Goal: Information Seeking & Learning: Find specific fact

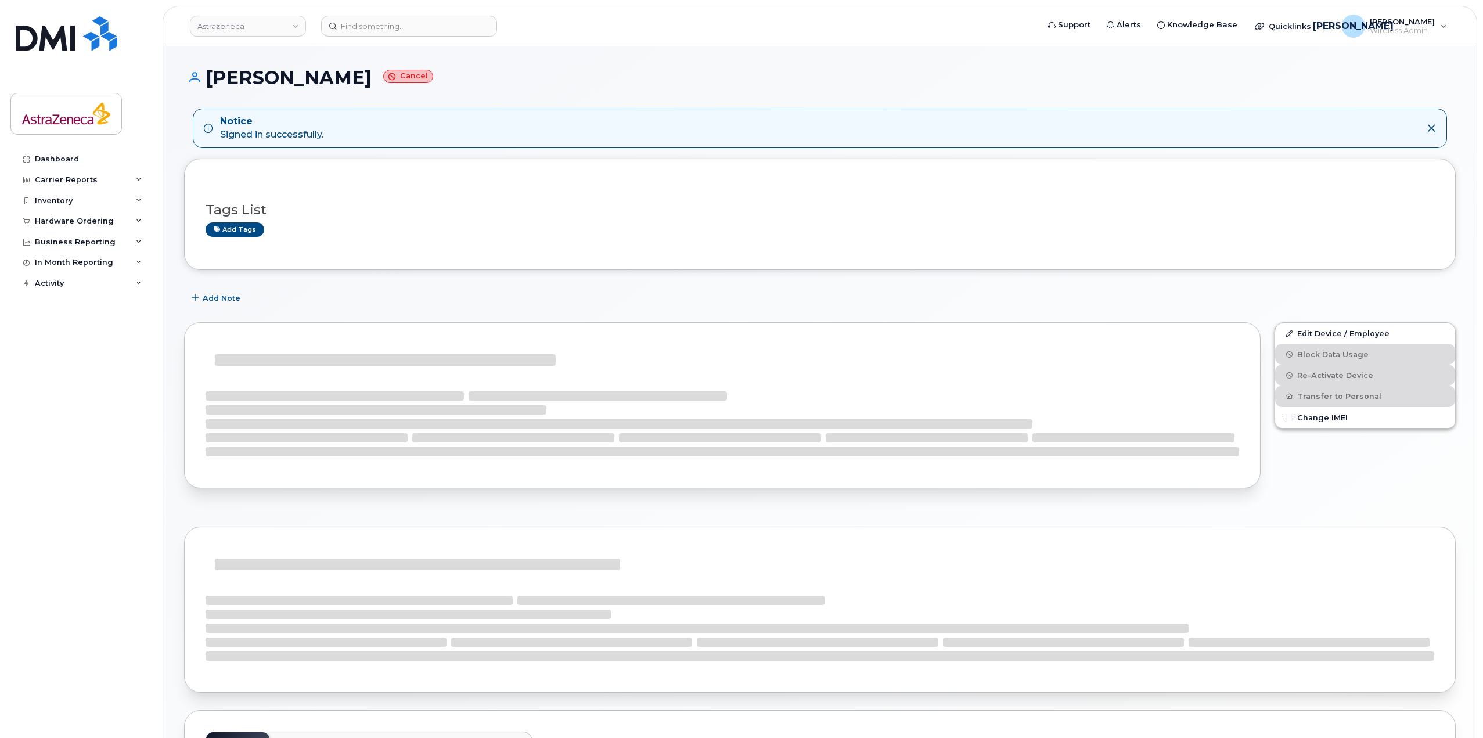
click at [378, 37] on header "Astrazeneca Support Alerts Knowledge Base Quicklinks Suspend / Cancel Device Ch…" at bounding box center [820, 26] width 1315 height 41
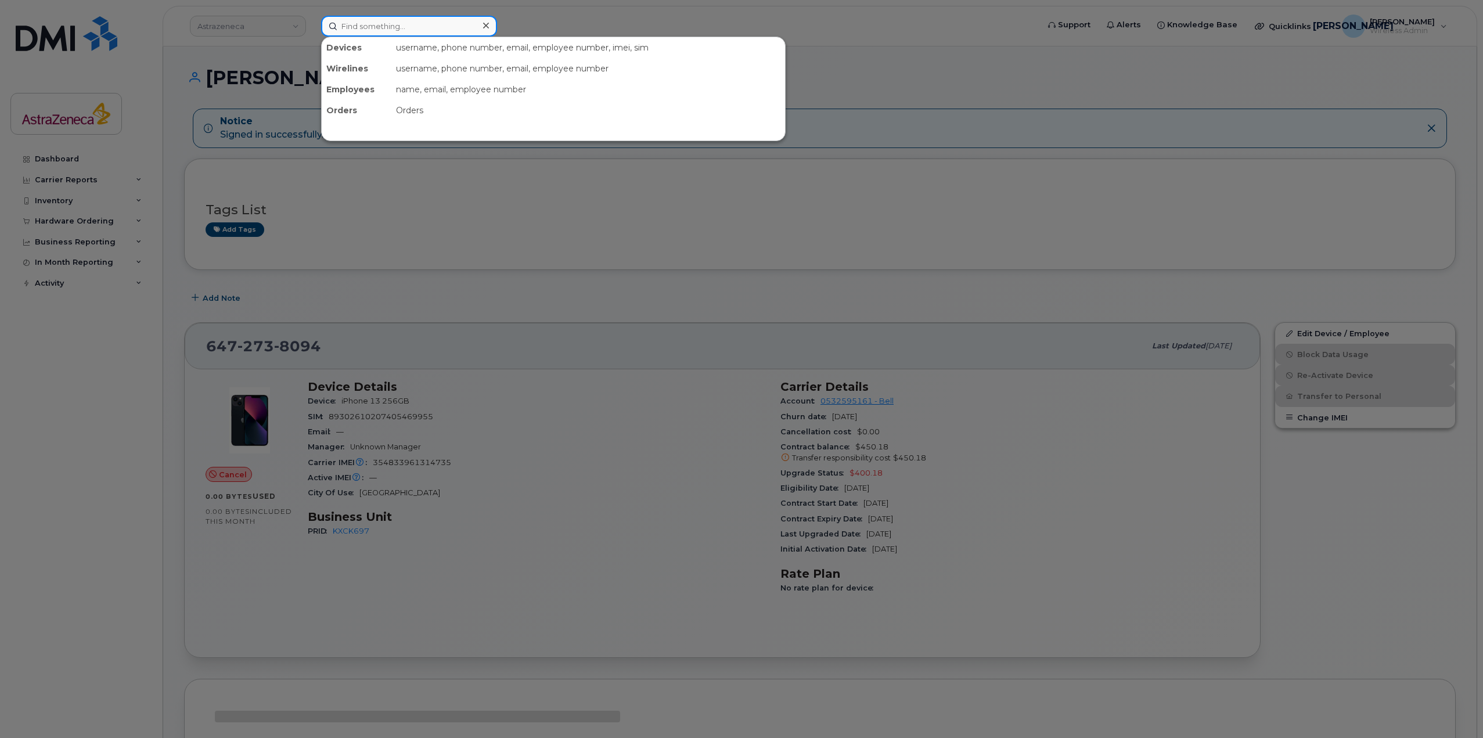
click at [374, 21] on input at bounding box center [409, 26] width 176 height 21
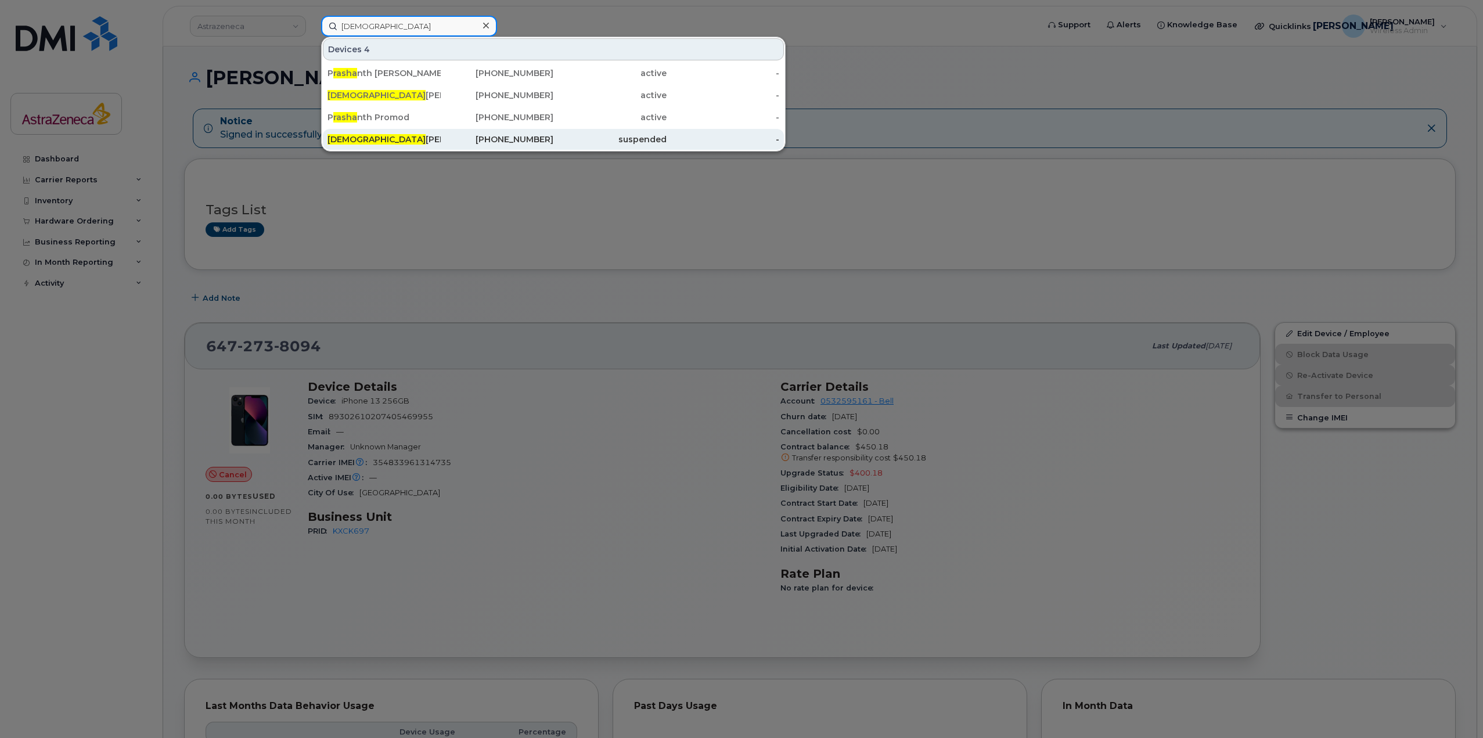
type input "[DEMOGRAPHIC_DATA]"
click at [473, 136] on div "416-986-3078" at bounding box center [497, 140] width 113 height 12
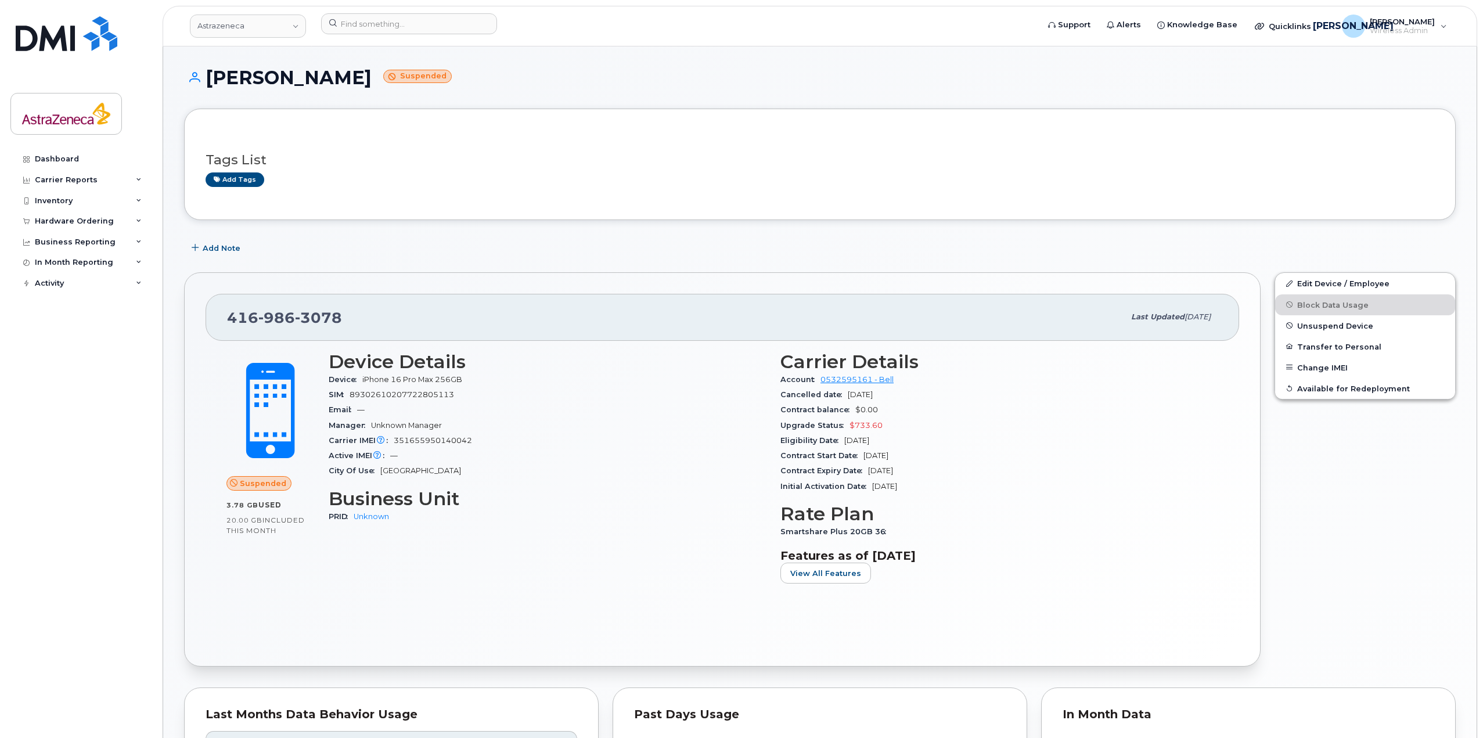
click at [869, 438] on span "[DATE]" at bounding box center [857, 440] width 25 height 9
click at [887, 450] on div "Contract Start Date [DATE]" at bounding box center [1000, 455] width 438 height 15
drag, startPoint x: 911, startPoint y: 394, endPoint x: 846, endPoint y: 391, distance: 64.5
click at [846, 391] on div "Cancelled date [DATE]" at bounding box center [1000, 394] width 438 height 15
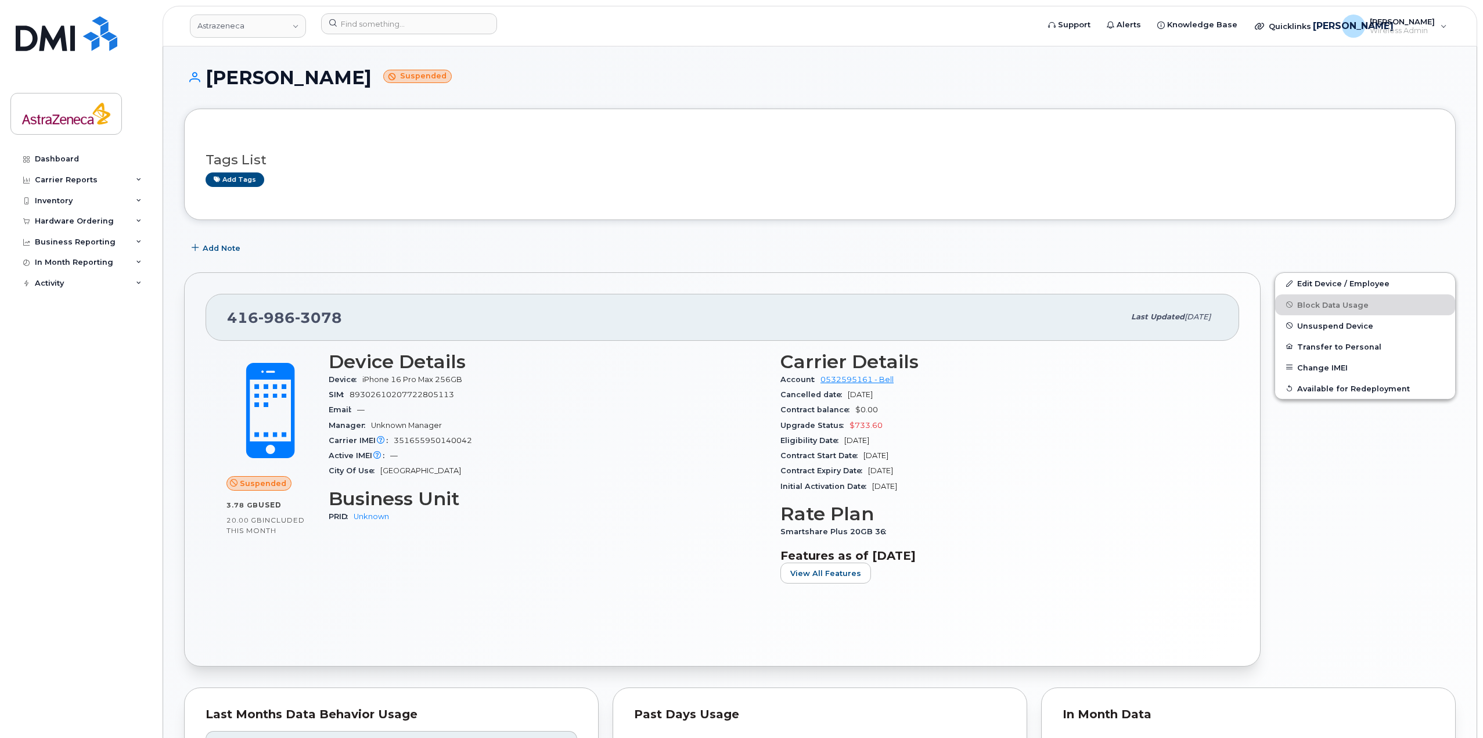
click at [929, 403] on div "Contract balance $0.00" at bounding box center [1000, 410] width 438 height 15
drag, startPoint x: 902, startPoint y: 396, endPoint x: 847, endPoint y: 394, distance: 55.2
click at [847, 394] on div "Cancelled date [DATE]" at bounding box center [1000, 394] width 438 height 15
drag, startPoint x: 299, startPoint y: 321, endPoint x: 387, endPoint y: 329, distance: 88.7
click at [387, 329] on div "[PHONE_NUMBER]" at bounding box center [675, 317] width 897 height 24
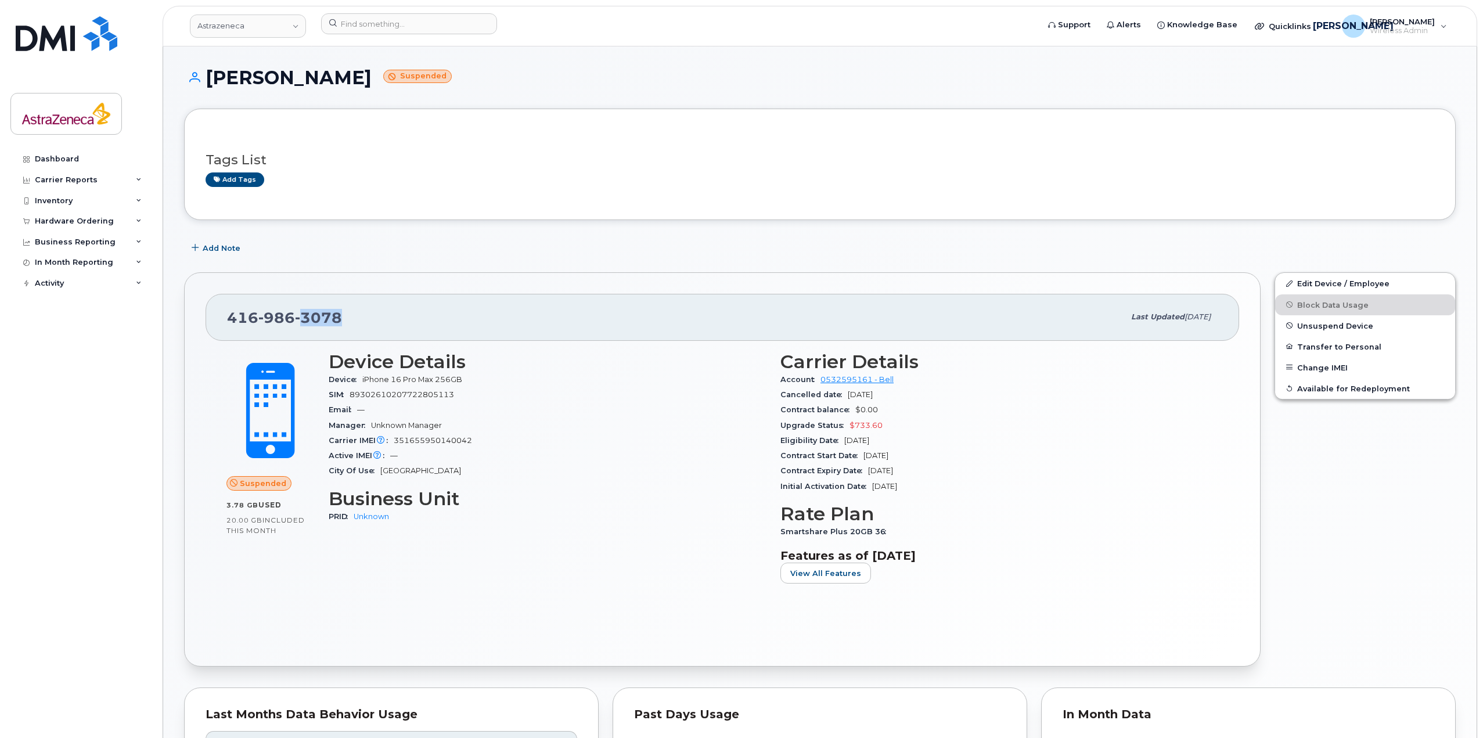
click at [387, 329] on div "[PHONE_NUMBER]" at bounding box center [675, 317] width 897 height 24
drag, startPoint x: 425, startPoint y: 420, endPoint x: 334, endPoint y: 376, distance: 100.8
click at [334, 376] on section "Device Details Device iPhone 16 Pro Max 256GB SIM [TECHNICAL_ID] Email — Manage…" at bounding box center [548, 415] width 438 height 128
click at [513, 405] on div "Email —" at bounding box center [548, 410] width 438 height 15
click at [928, 421] on div "Upgrade Status $733.60" at bounding box center [1000, 425] width 438 height 15
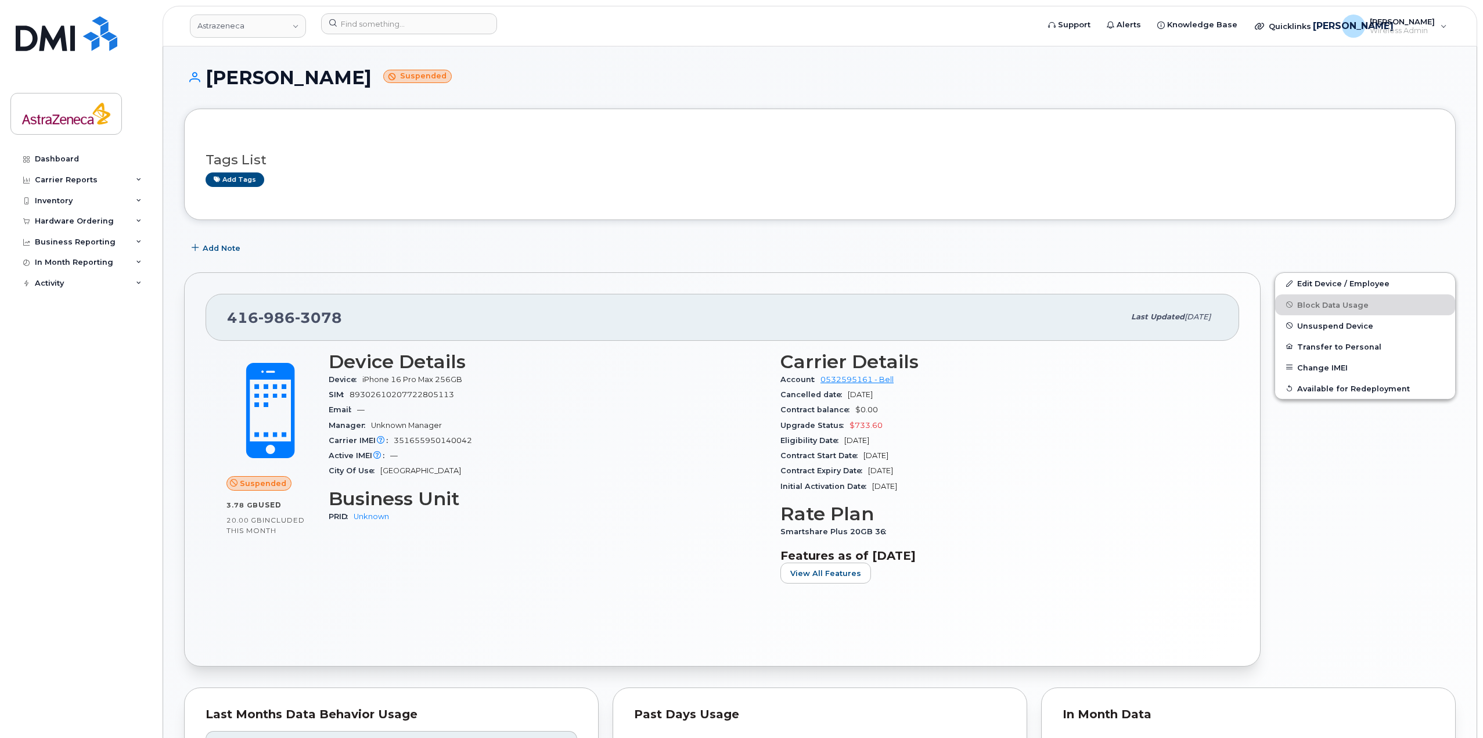
click at [928, 421] on div "Upgrade Status $733.60" at bounding box center [1000, 425] width 438 height 15
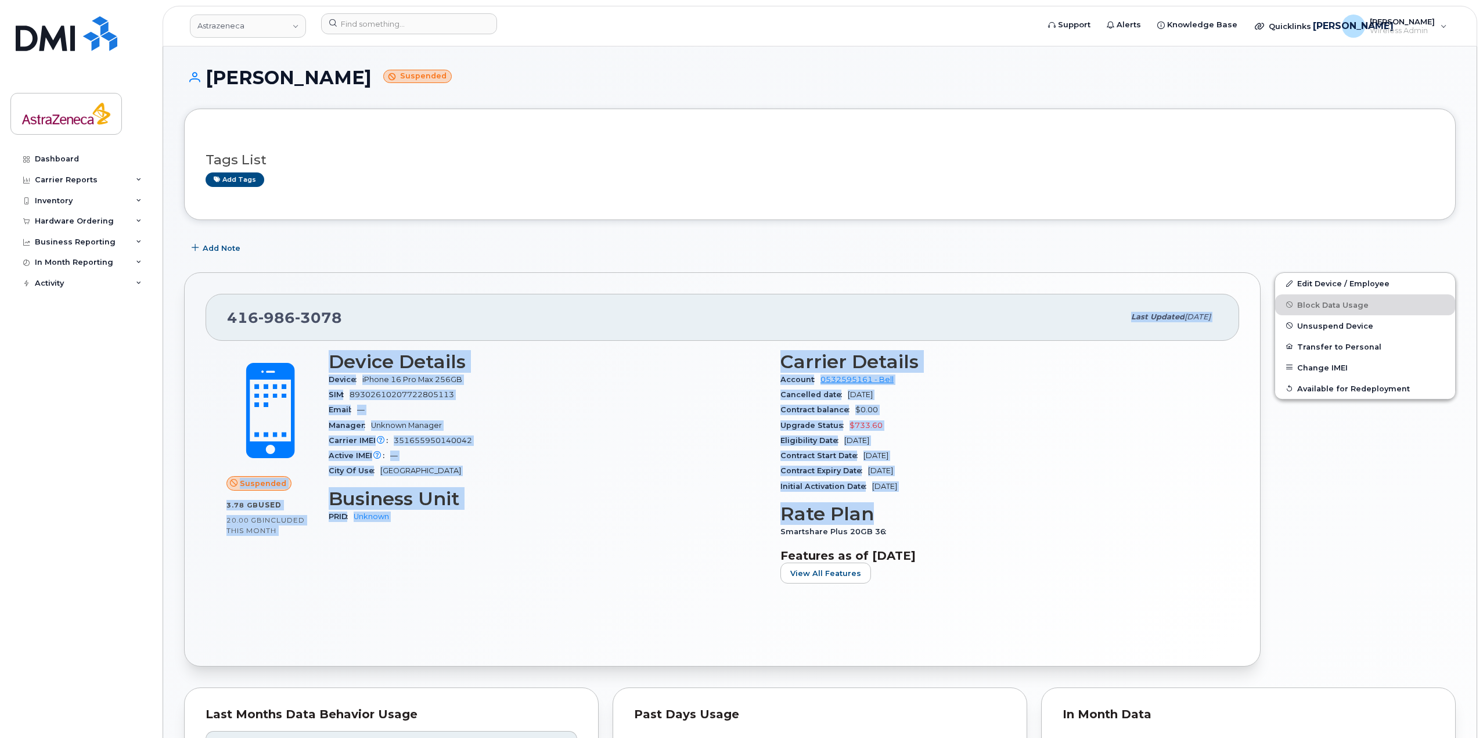
drag, startPoint x: 853, startPoint y: 445, endPoint x: 364, endPoint y: 330, distance: 502.3
click at [364, 330] on div "[PHONE_NUMBER] Last updated [DATE] Suspended 3.78 GB  used 20.00 GB  included t…" at bounding box center [722, 469] width 1077 height 394
drag, startPoint x: 1049, startPoint y: 562, endPoint x: 249, endPoint y: 332, distance: 832.4
click at [249, 332] on div "[PHONE_NUMBER] Last updated [DATE] Suspended 3.78 GB  used 20.00 GB  included t…" at bounding box center [722, 469] width 1077 height 394
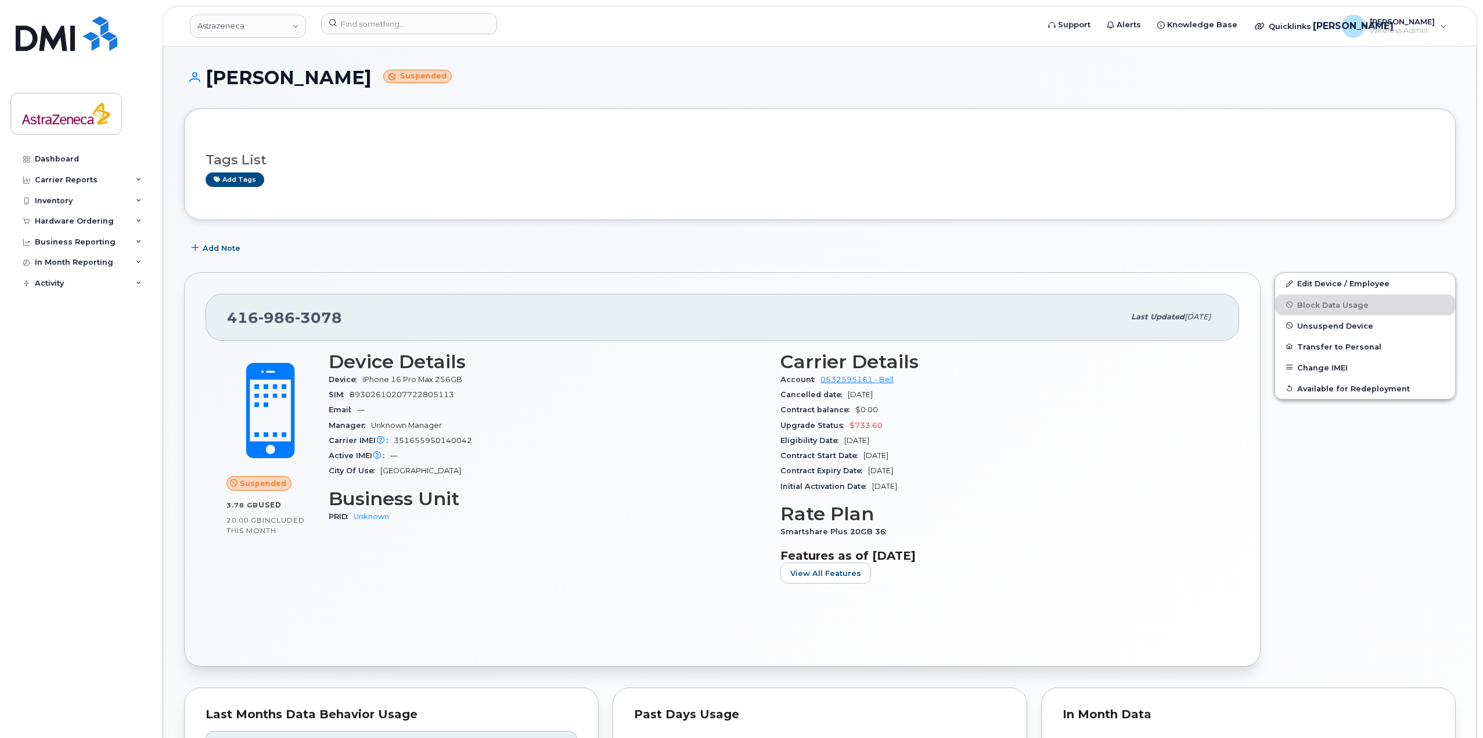
click at [1070, 642] on div "Suspended 3.78 GB  used 20.00 GB  included this month Device Details Device iPh…" at bounding box center [723, 493] width 1034 height 305
click at [326, 84] on h1 "[PERSON_NAME] Suspended" at bounding box center [820, 77] width 1272 height 20
click at [240, 88] on h1 "[PERSON_NAME] Suspended" at bounding box center [820, 77] width 1272 height 20
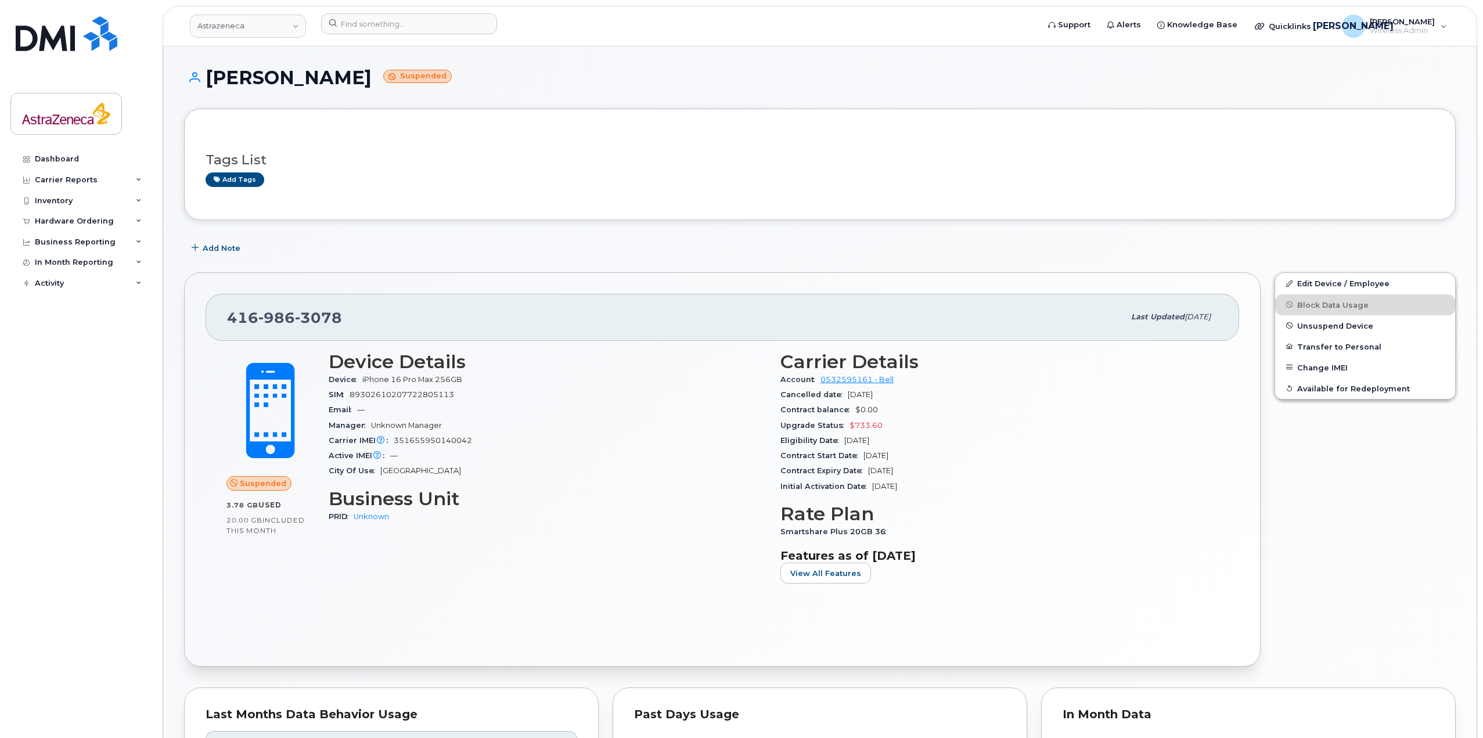
click at [631, 453] on div "Active IMEI Active IMEI is refreshed daily with a delay of up to 48 hours follo…" at bounding box center [548, 455] width 438 height 15
drag, startPoint x: 472, startPoint y: 375, endPoint x: 307, endPoint y: 375, distance: 165.0
click at [307, 375] on div "Suspended 3.78 GB  used 20.00 GB  included this month Device Details Device iPh…" at bounding box center [723, 472] width 1006 height 256
click at [591, 455] on div "Active IMEI Active IMEI is refreshed daily with a delay of up to 48 hours follo…" at bounding box center [548, 455] width 438 height 15
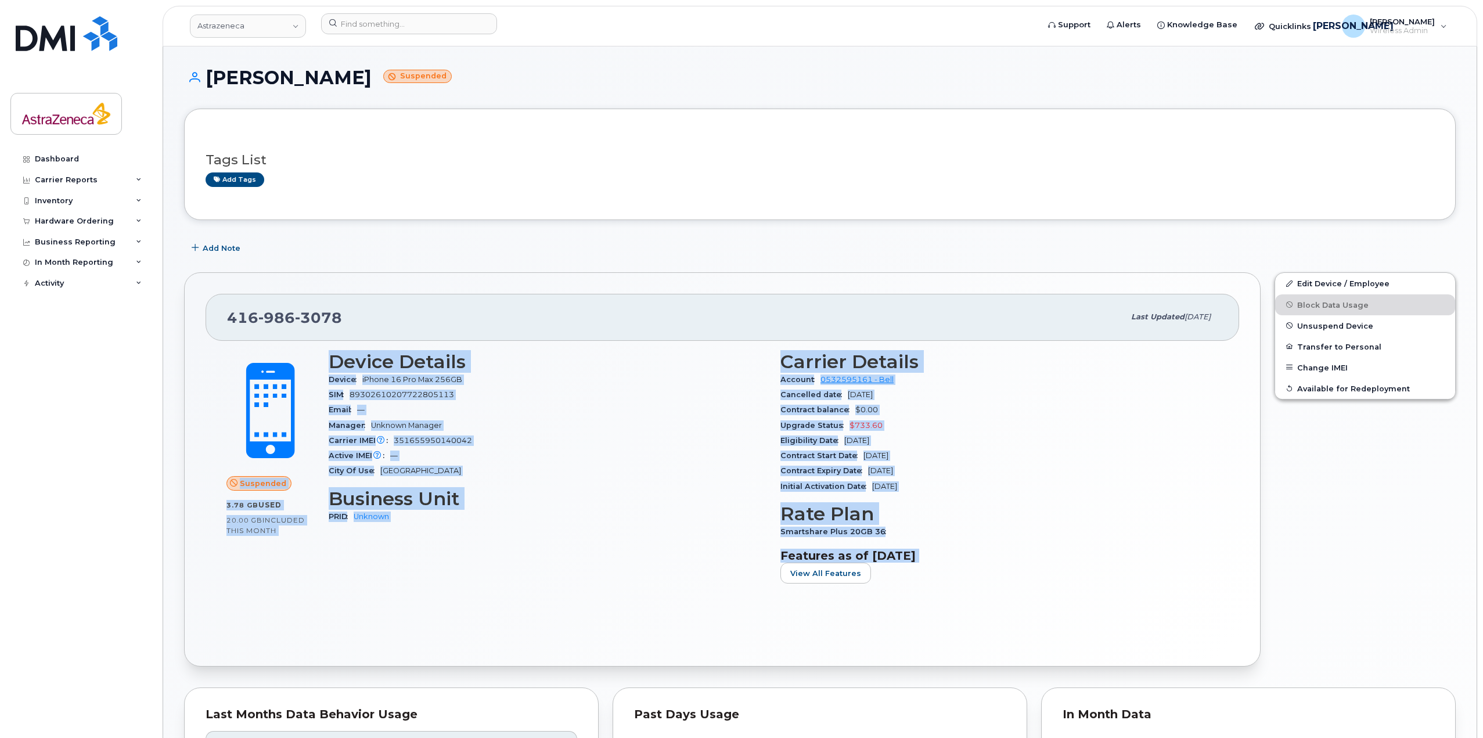
drag, startPoint x: 1063, startPoint y: 573, endPoint x: 200, endPoint y: 382, distance: 883.5
click at [200, 382] on div "[PHONE_NUMBER] Last updated [DATE] Suspended 3.78 GB  used 20.00 GB  included t…" at bounding box center [722, 469] width 1077 height 394
click at [749, 504] on h3 "Business Unit" at bounding box center [548, 498] width 438 height 21
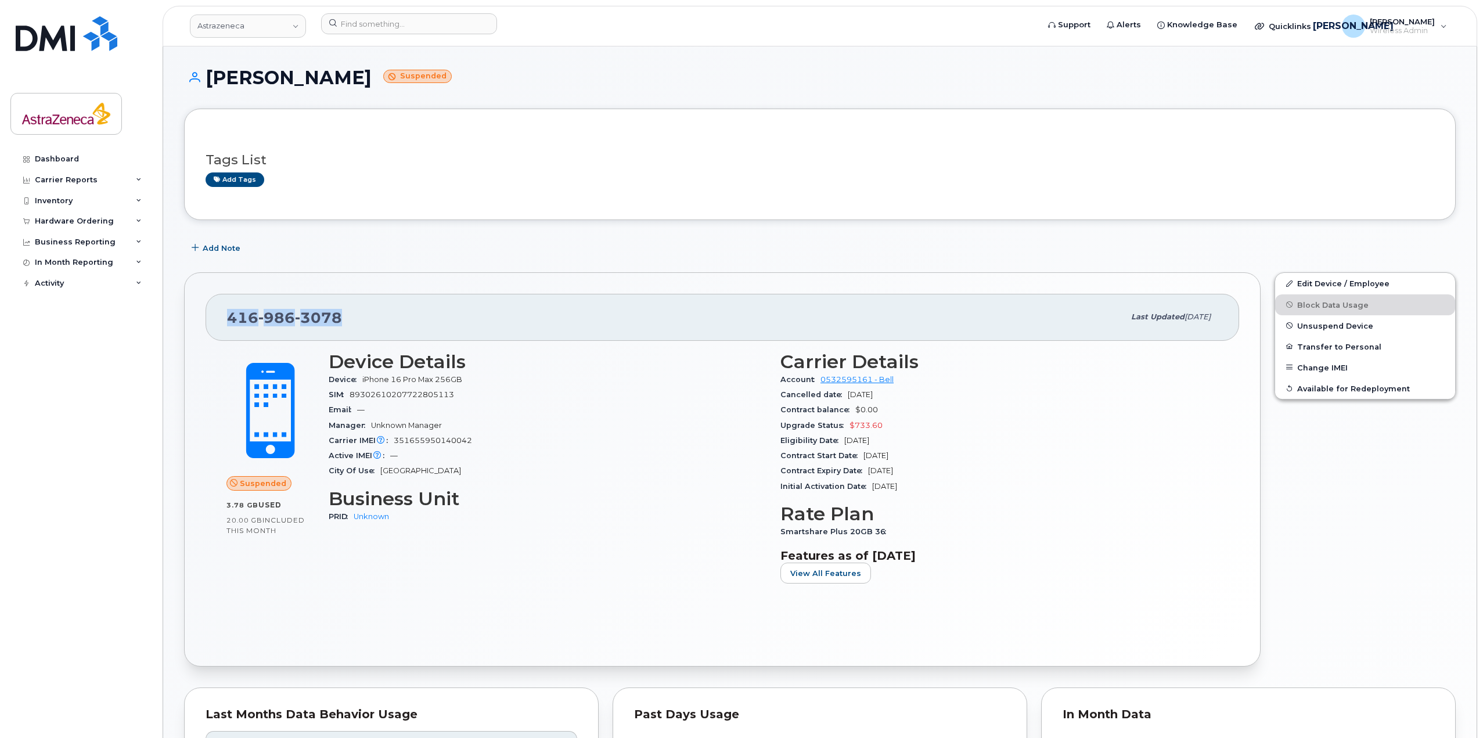
drag, startPoint x: 432, startPoint y: 304, endPoint x: 210, endPoint y: 303, distance: 221.9
click at [210, 303] on div "[PHONE_NUMBER] Last updated [DATE]" at bounding box center [723, 317] width 1034 height 46
click at [220, 310] on div "[PHONE_NUMBER] Last updated [DATE]" at bounding box center [723, 317] width 1034 height 46
click at [301, 315] on span "3078" at bounding box center [318, 317] width 47 height 17
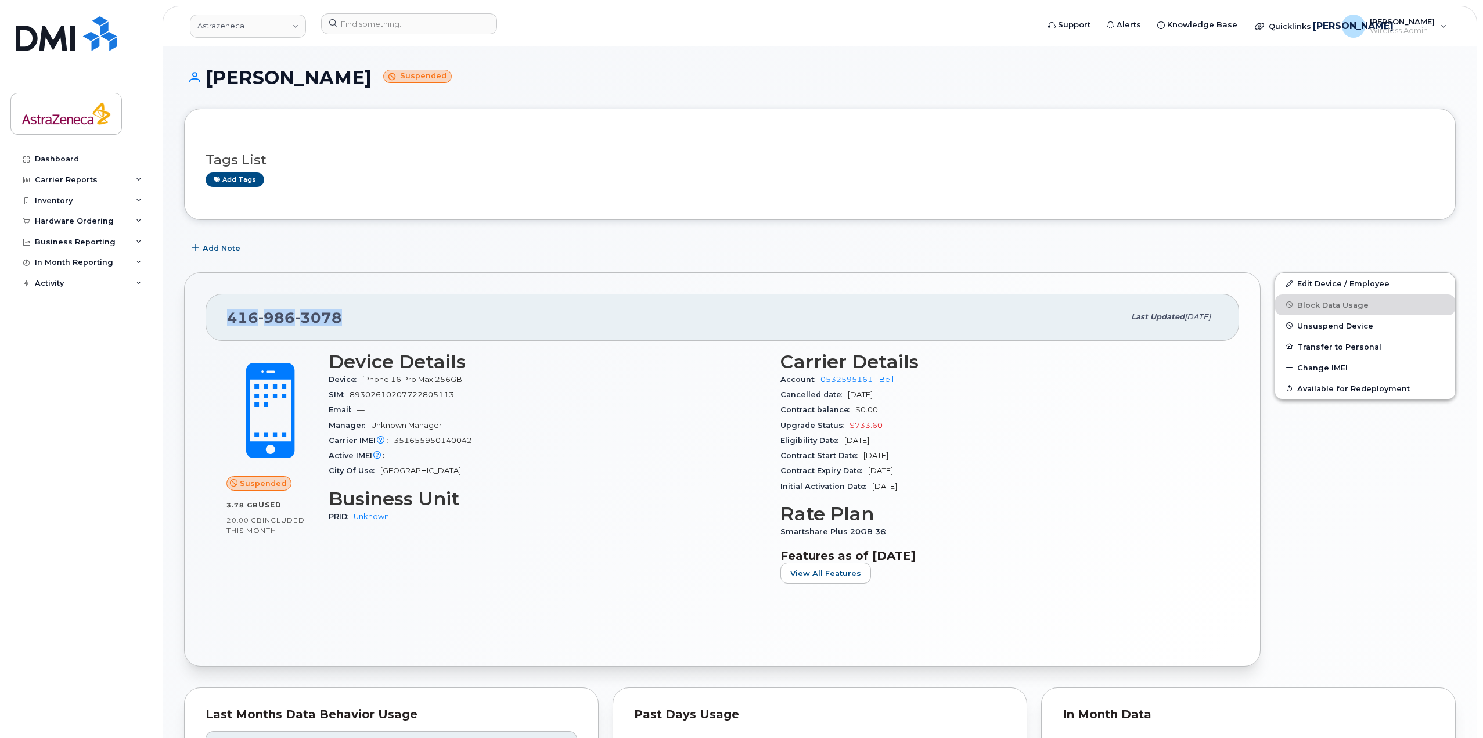
click at [301, 315] on span "3078" at bounding box center [318, 317] width 47 height 17
click at [1424, 19] on span "[PERSON_NAME]" at bounding box center [1402, 21] width 65 height 9
drag, startPoint x: 234, startPoint y: 320, endPoint x: 263, endPoint y: 327, distance: 29.3
click at [263, 327] on div "[PHONE_NUMBER]" at bounding box center [675, 317] width 897 height 24
drag, startPoint x: 266, startPoint y: 321, endPoint x: 288, endPoint y: 325, distance: 21.8
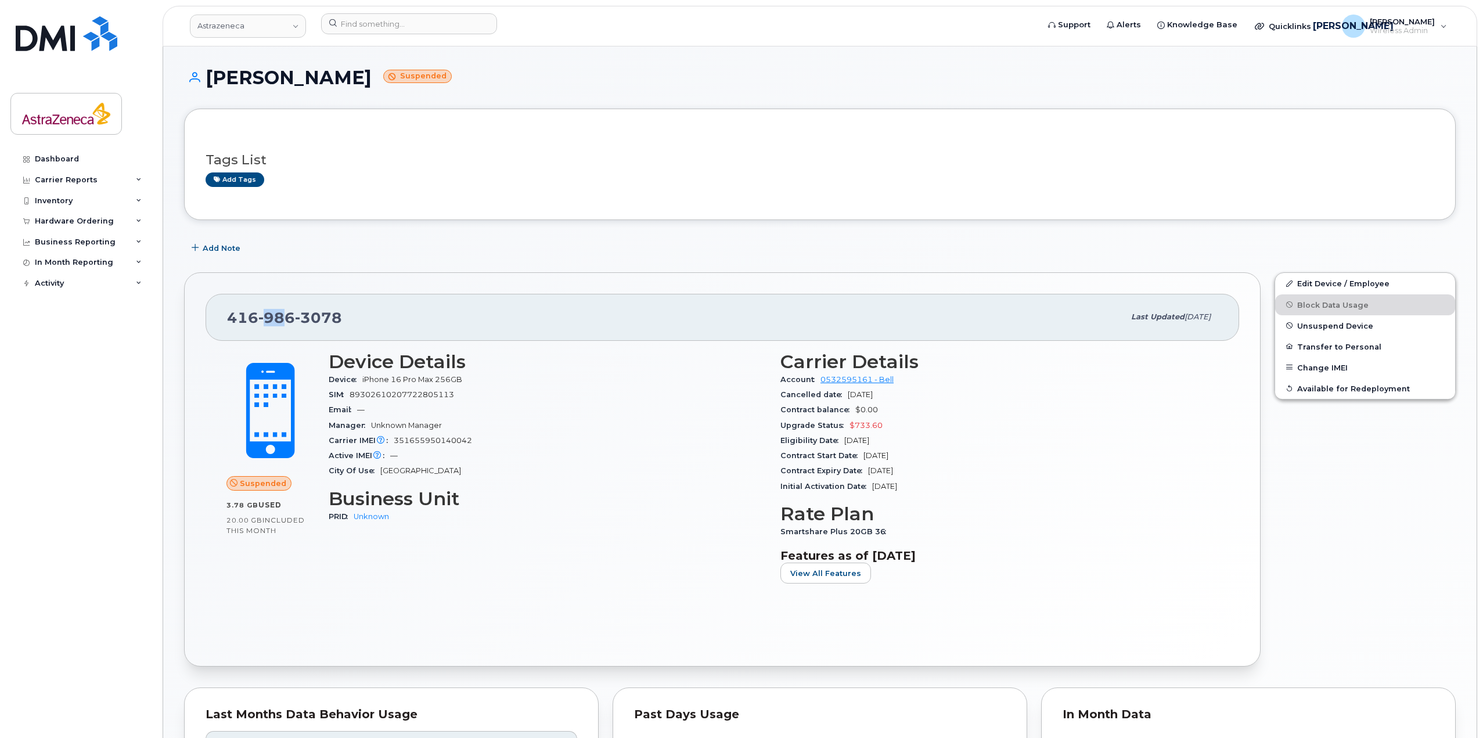
click at [295, 325] on span "986" at bounding box center [318, 317] width 47 height 17
drag, startPoint x: 314, startPoint y: 322, endPoint x: 359, endPoint y: 324, distance: 45.3
click at [359, 324] on div "[PHONE_NUMBER]" at bounding box center [675, 317] width 897 height 24
